Goal: Find specific page/section: Find specific page/section

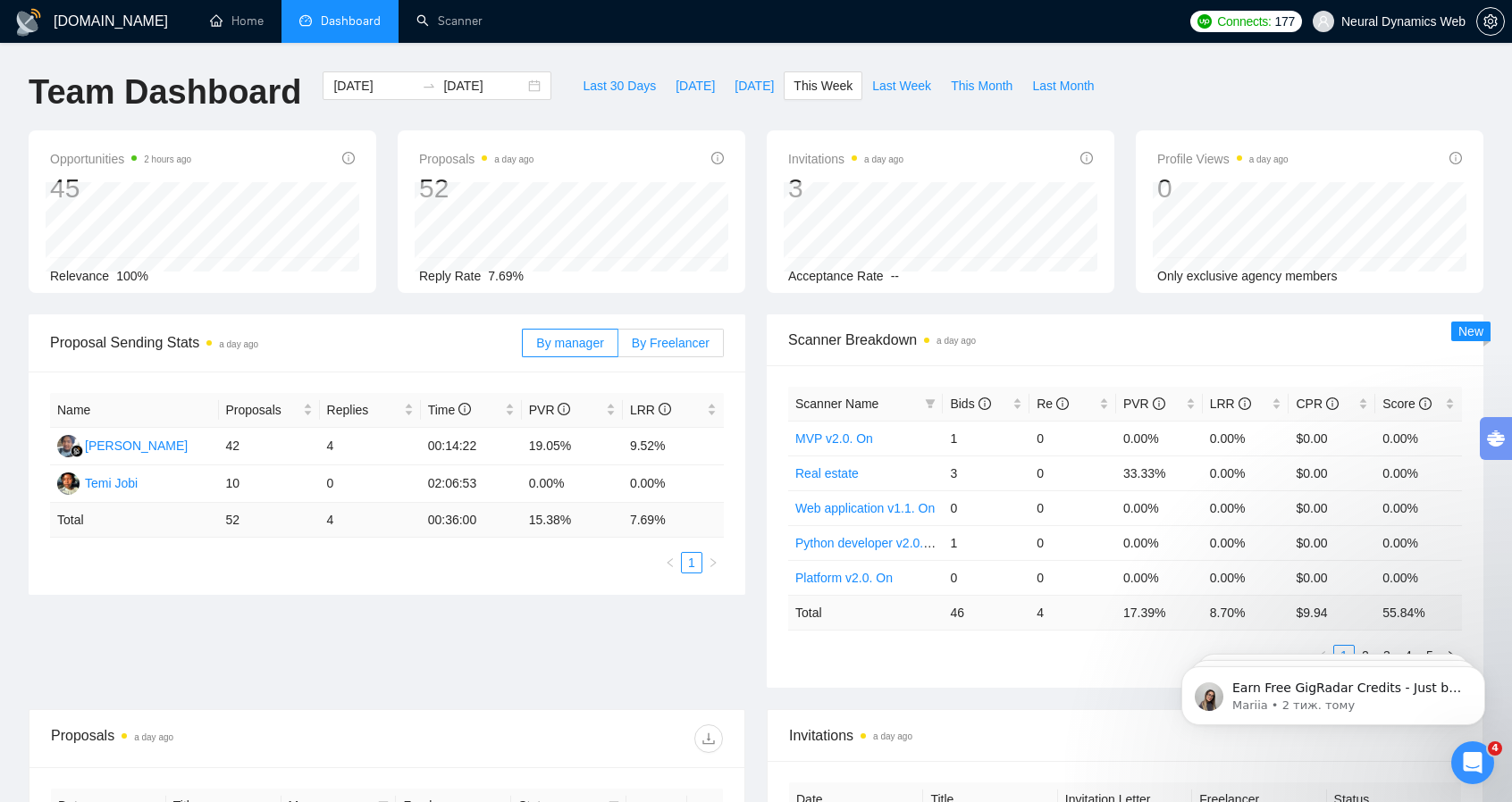
click at [664, 347] on span "By Freelancer" at bounding box center [671, 343] width 78 height 15
click at [618, 347] on input "By Freelancer" at bounding box center [618, 347] width 0 height 0
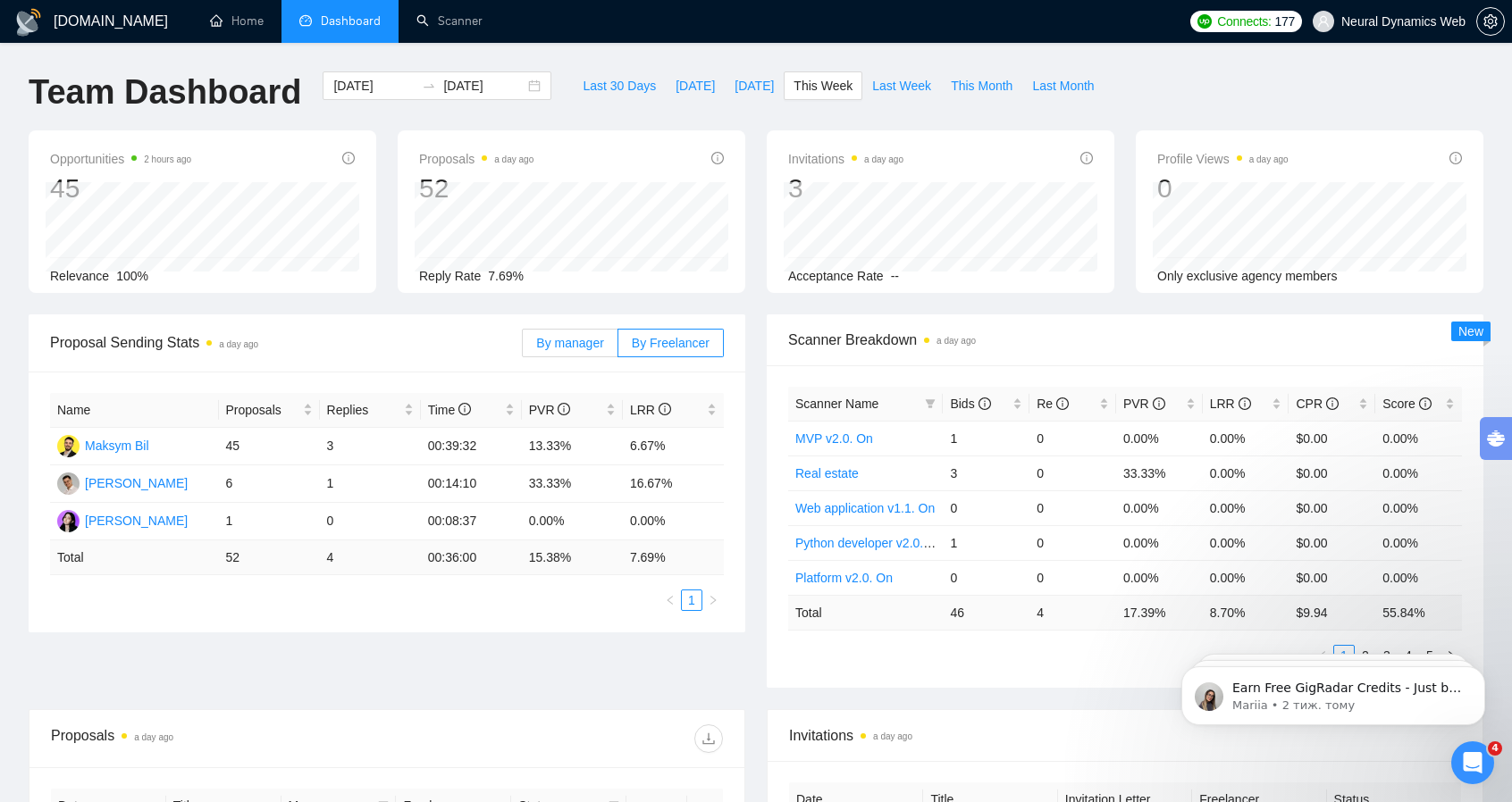
click at [574, 342] on span "By manager" at bounding box center [570, 343] width 67 height 15
click at [523, 347] on input "By manager" at bounding box center [523, 347] width 0 height 0
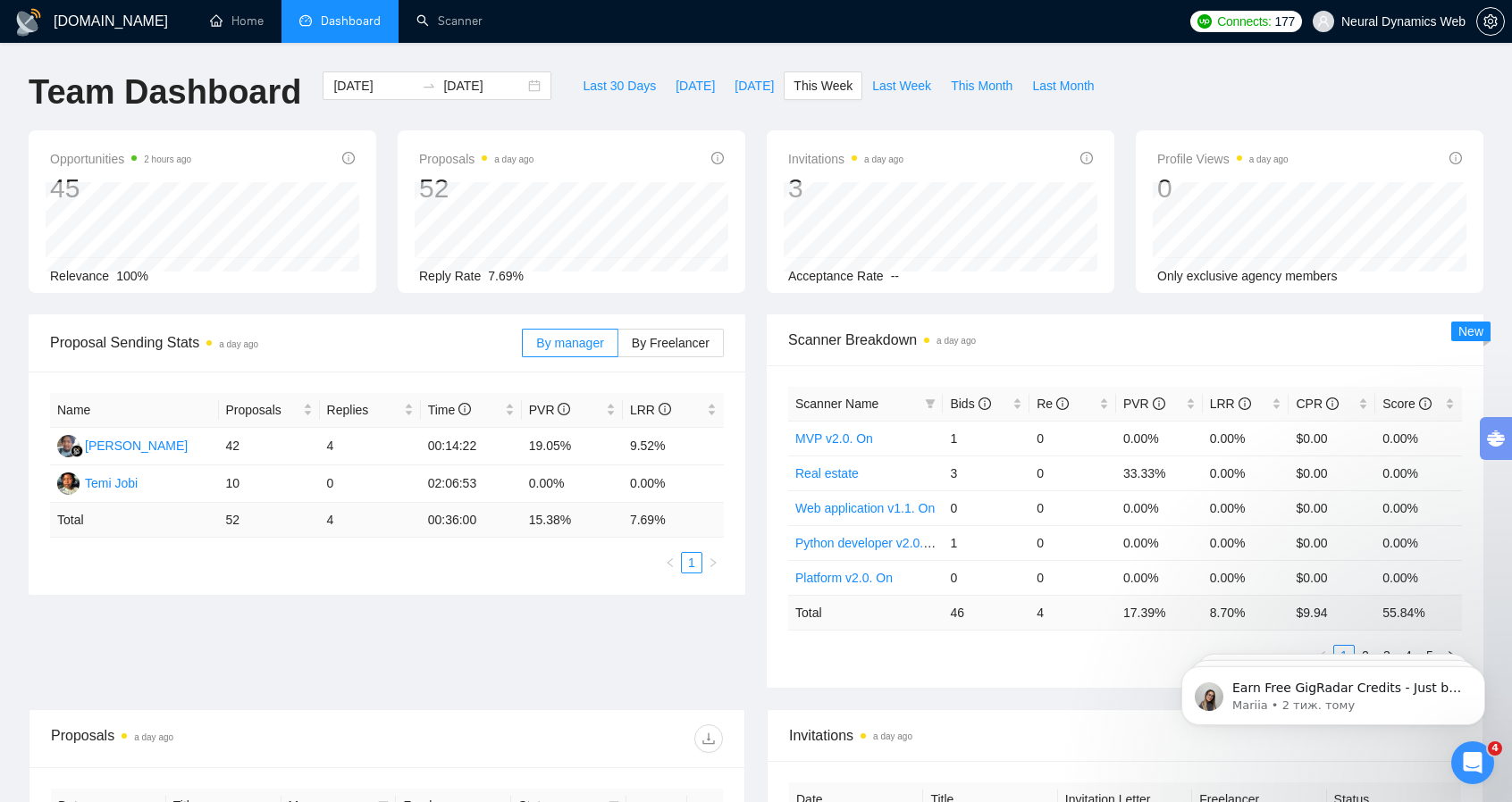
click at [663, 358] on div "By manager By Freelancer" at bounding box center [623, 342] width 201 height 57
click at [653, 347] on span "By Freelancer" at bounding box center [671, 343] width 78 height 15
click at [618, 347] on input "By Freelancer" at bounding box center [618, 347] width 0 height 0
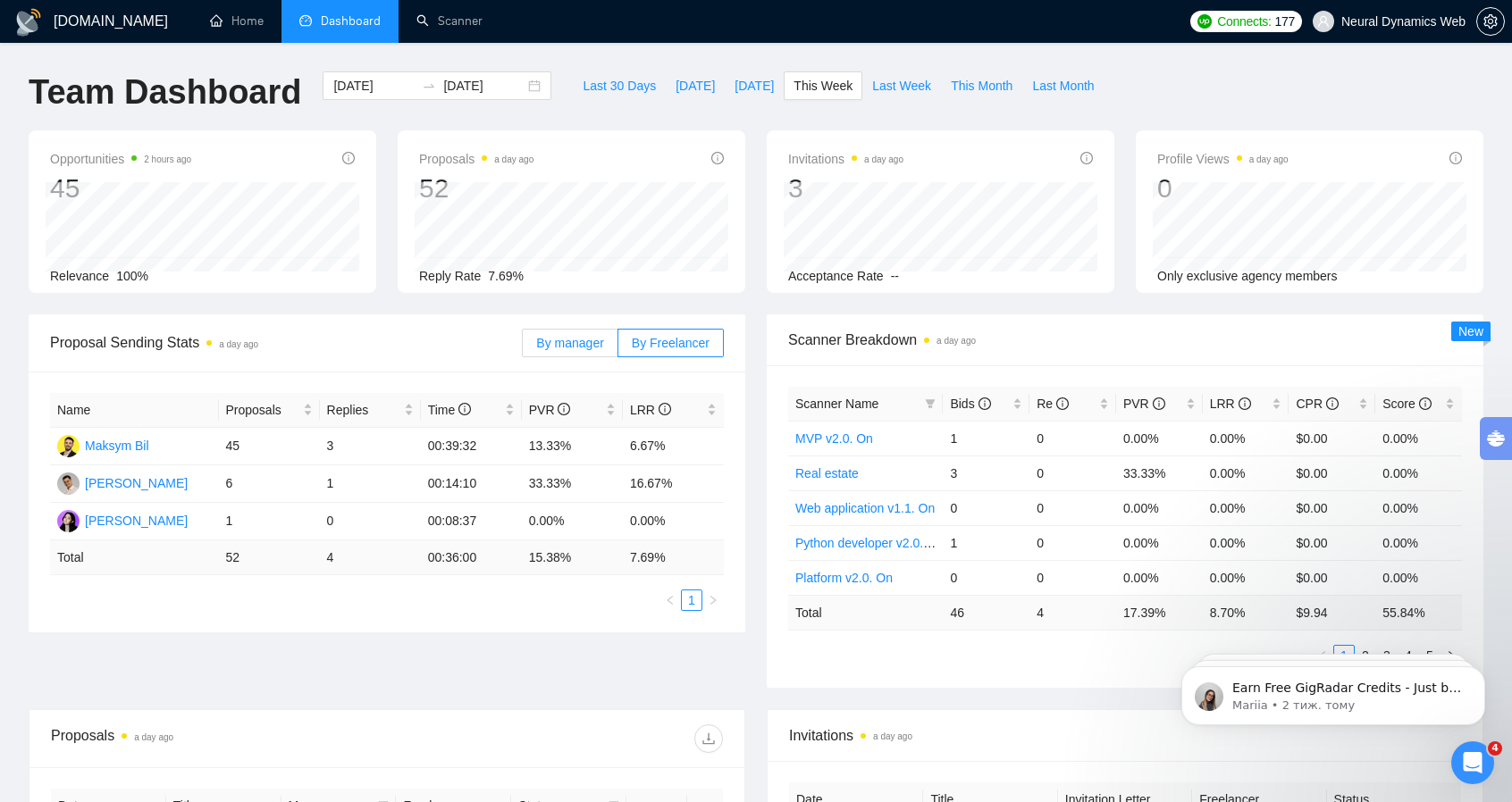
click at [577, 352] on label "By manager" at bounding box center [569, 342] width 95 height 28
click at [523, 347] on input "By manager" at bounding box center [523, 347] width 0 height 0
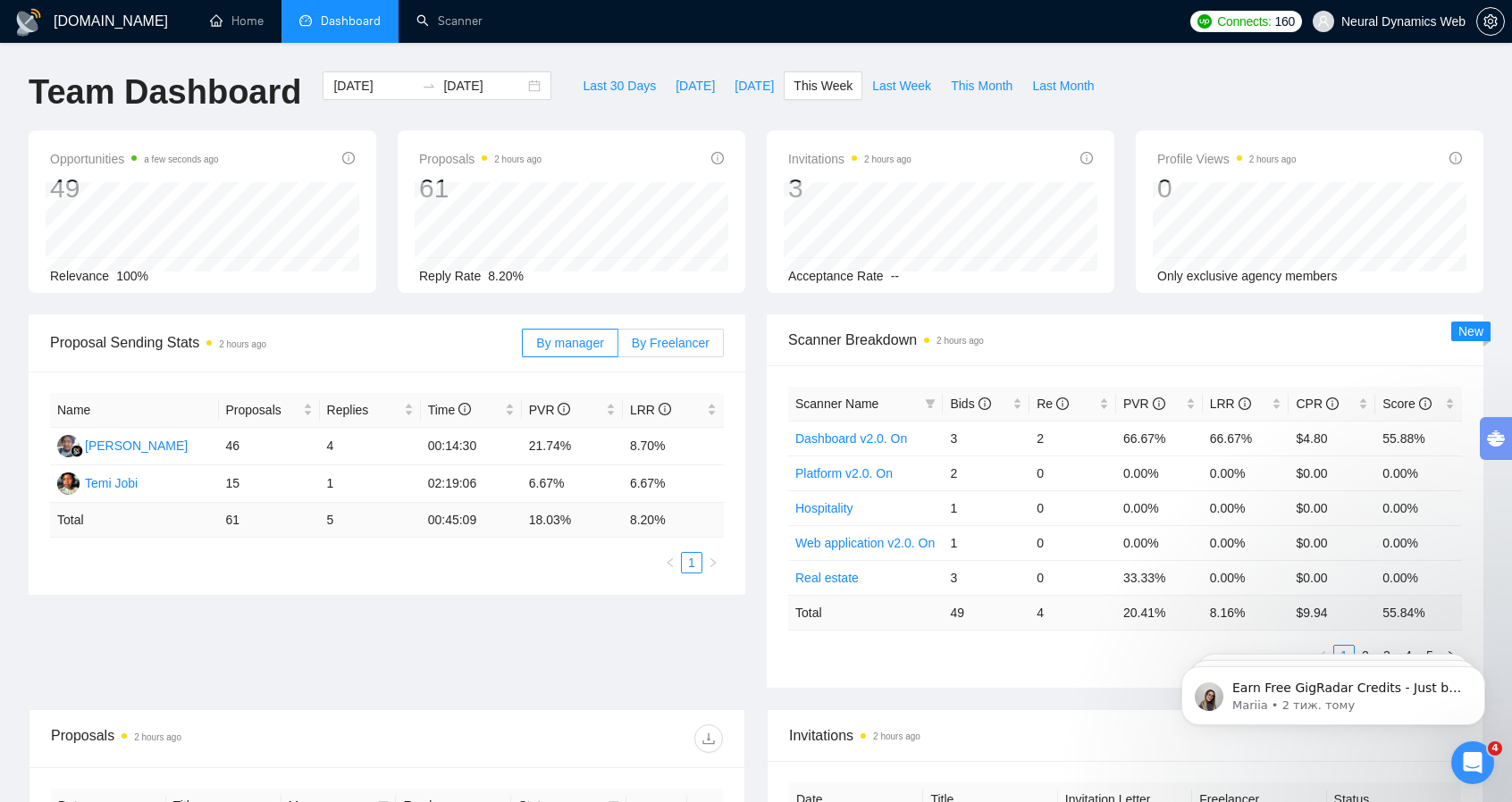
click at [653, 336] on span "By Freelancer" at bounding box center [671, 343] width 78 height 15
click at [618, 347] on input "By Freelancer" at bounding box center [618, 347] width 0 height 0
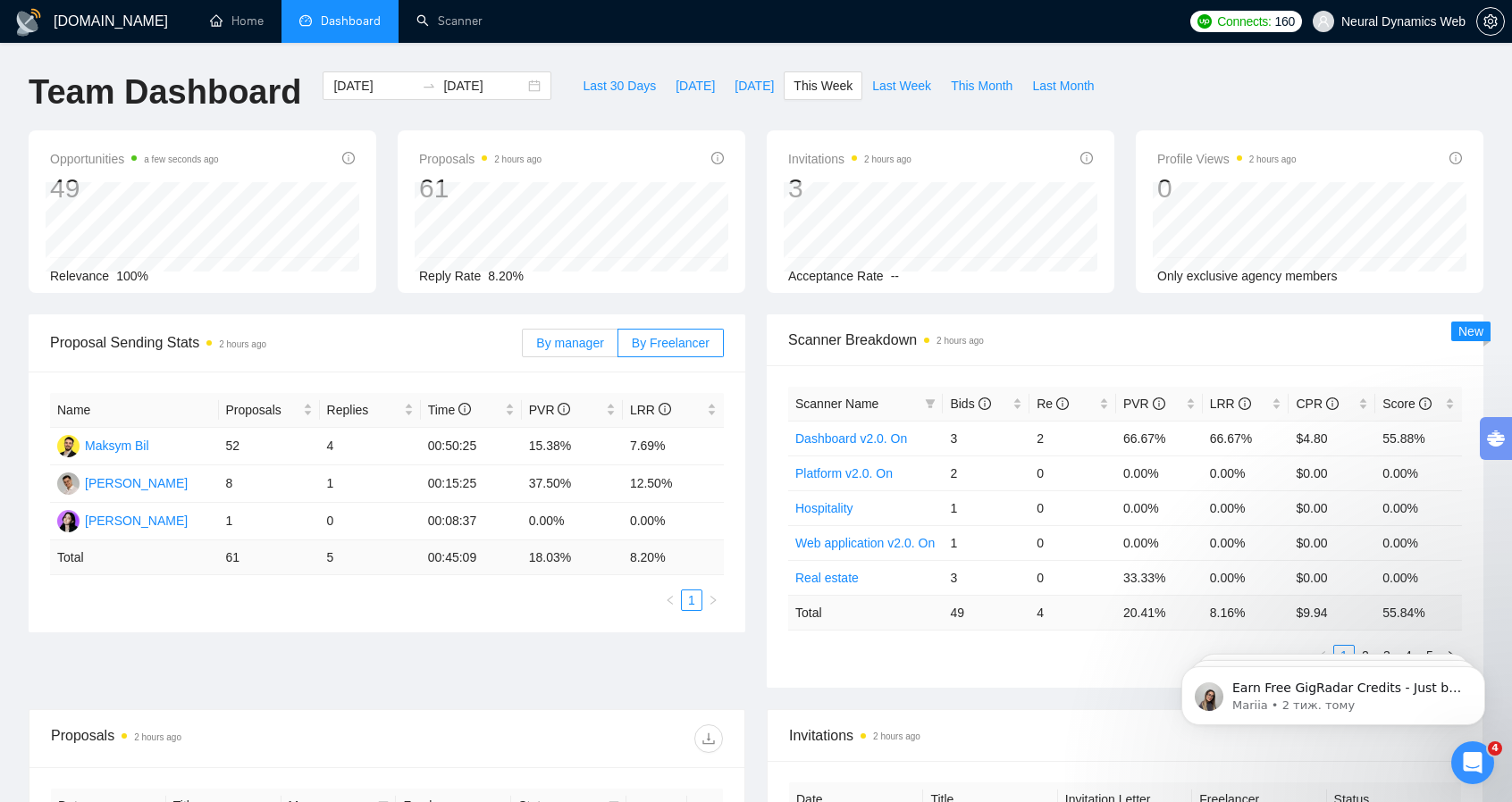
click at [563, 351] on label "By manager" at bounding box center [569, 342] width 95 height 28
click at [523, 347] on input "By manager" at bounding box center [523, 347] width 0 height 0
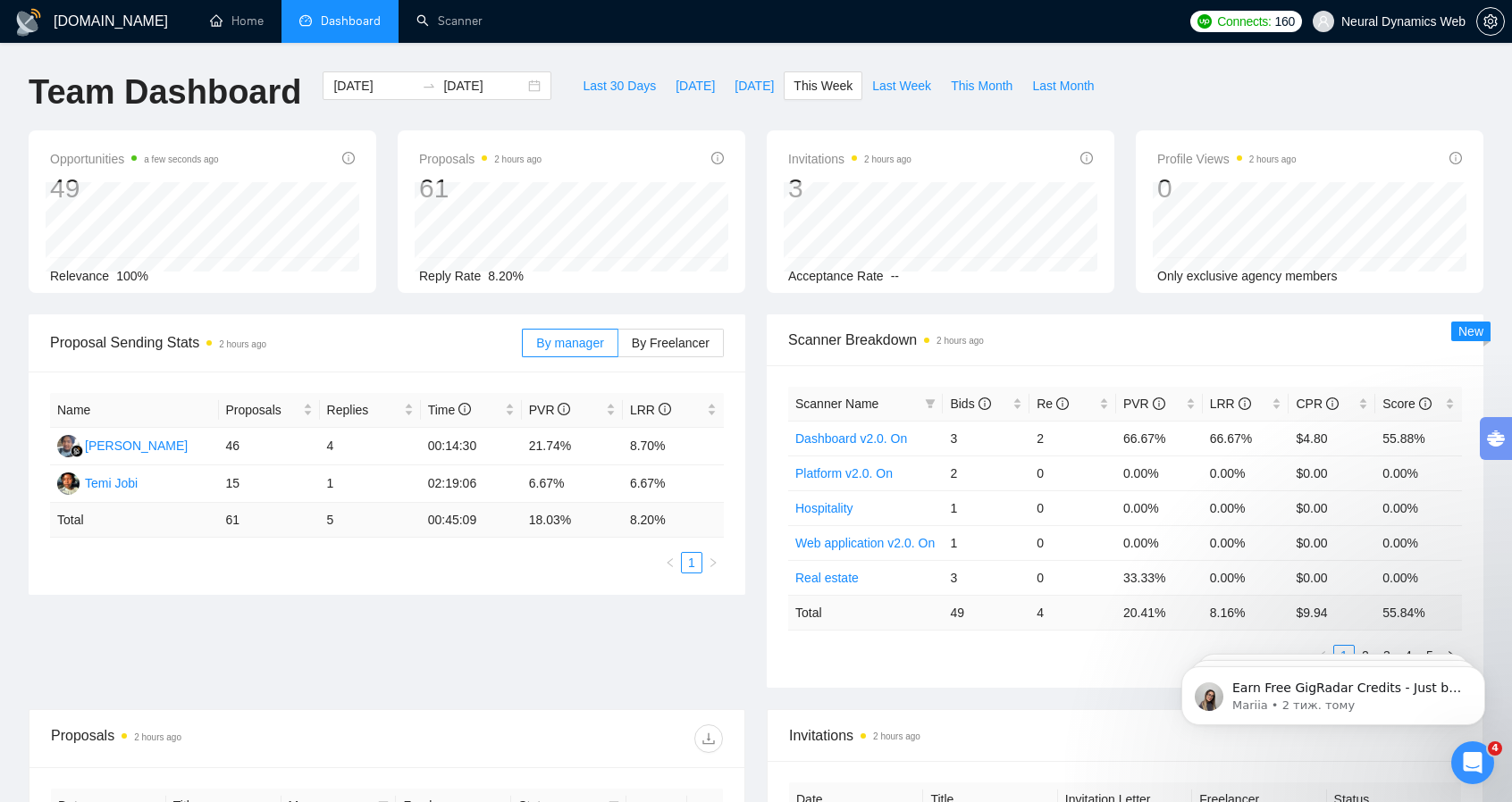
click at [358, 699] on div "Proposal Sending Stats 2 hours ago By manager By Freelancer Name Proposals Repl…" at bounding box center [756, 511] width 1476 height 395
